Goal: Transaction & Acquisition: Purchase product/service

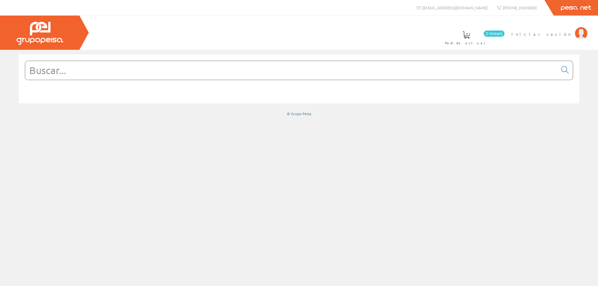
click at [569, 37] on span "Iniciar sesión" at bounding box center [541, 34] width 60 height 6
click at [267, 68] on input "text" at bounding box center [291, 70] width 532 height 19
paste input "Fluke 125B"
type input "Fluke 125B"
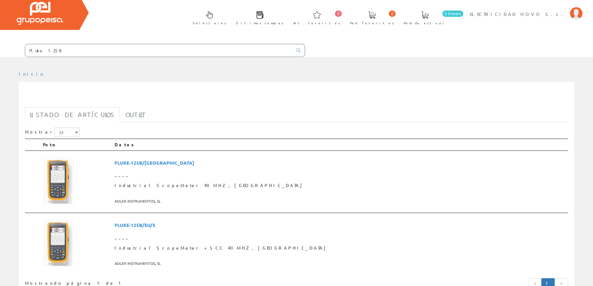
scroll to position [31, 0]
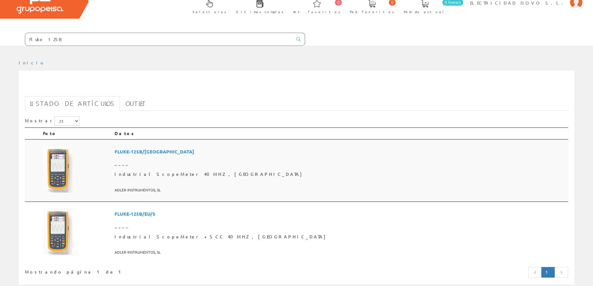
click at [58, 170] on img at bounding box center [58, 169] width 30 height 47
